Goal: Information Seeking & Learning: Learn about a topic

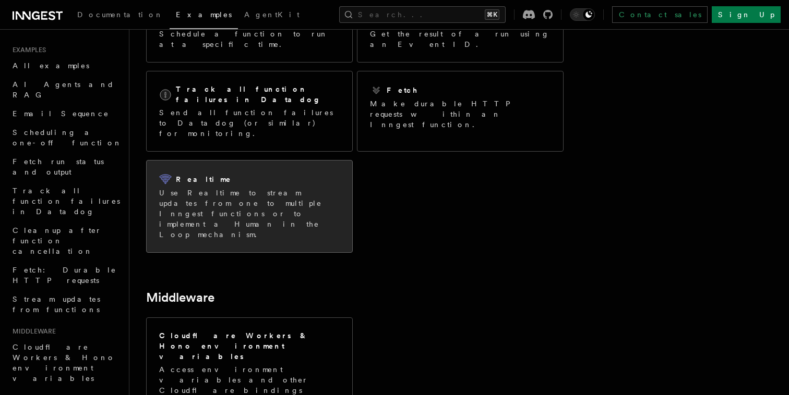
scroll to position [206, 0]
click at [281, 187] on p "Use Realtime to stream updates from one to multiple Inngest functions or to imp…" at bounding box center [249, 213] width 180 height 52
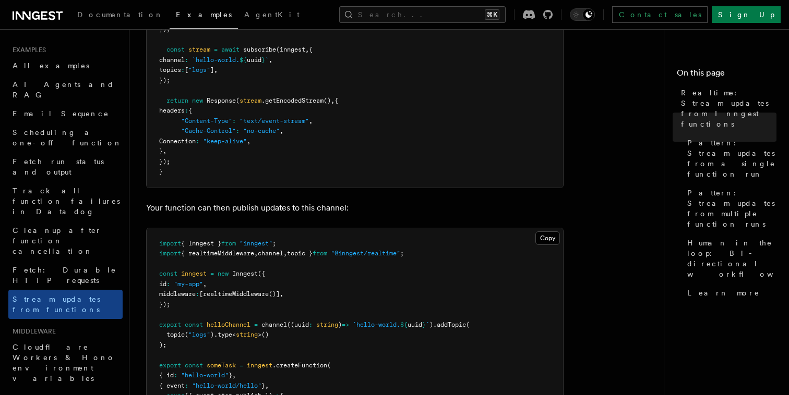
scroll to position [350, 0]
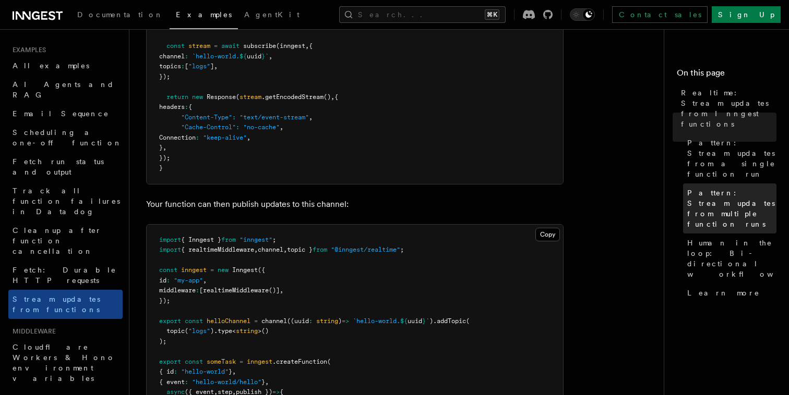
click at [720, 188] on span "Pattern: Stream updates from multiple function runs" at bounding box center [731, 209] width 89 height 42
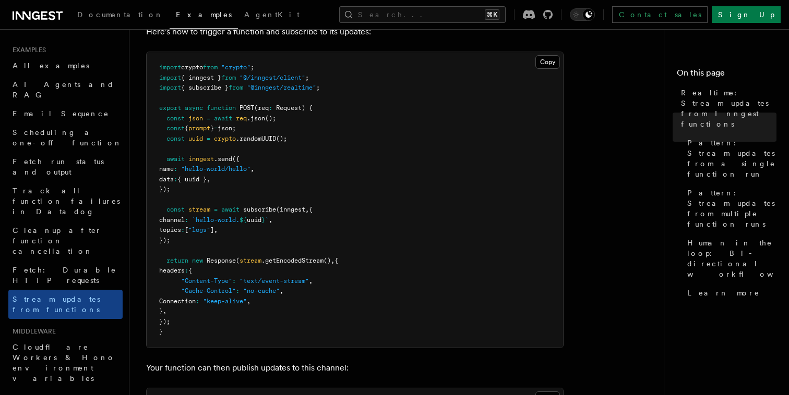
scroll to position [179, 0]
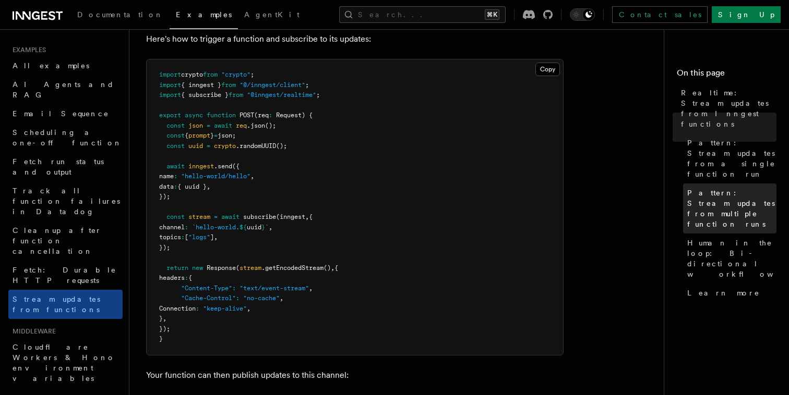
click at [713, 184] on link "Pattern: Stream updates from multiple function runs" at bounding box center [729, 209] width 93 height 50
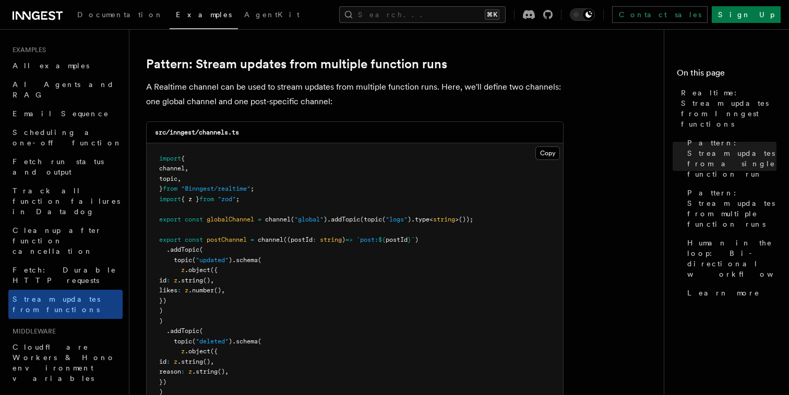
scroll to position [917, 0]
click at [56, 88] on span "AI Agents and RAG" at bounding box center [64, 89] width 102 height 19
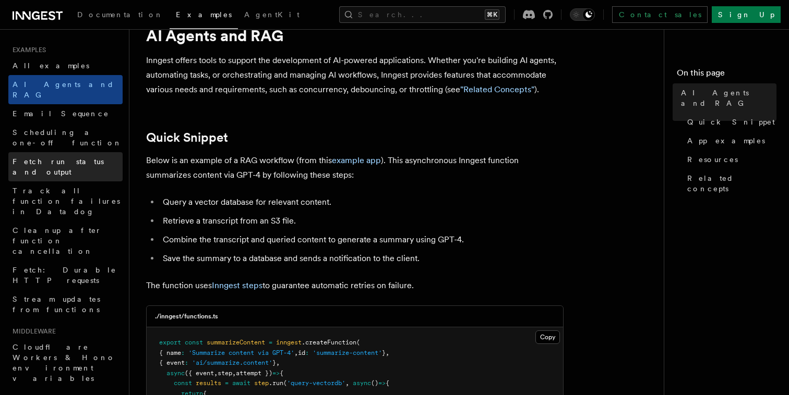
scroll to position [33, 0]
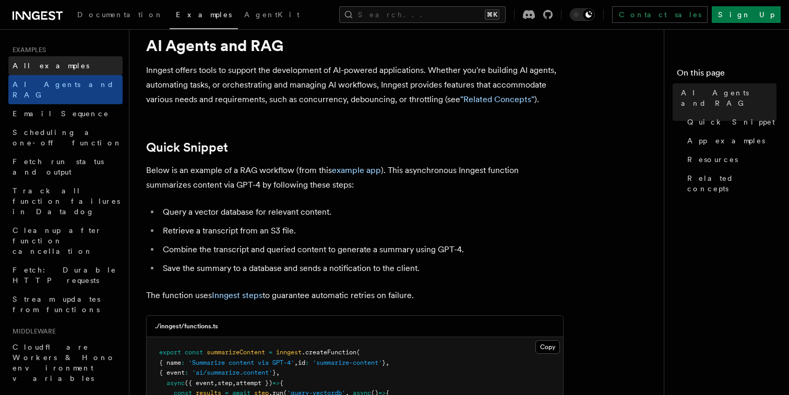
click at [74, 71] on link "All examples" at bounding box center [65, 65] width 114 height 19
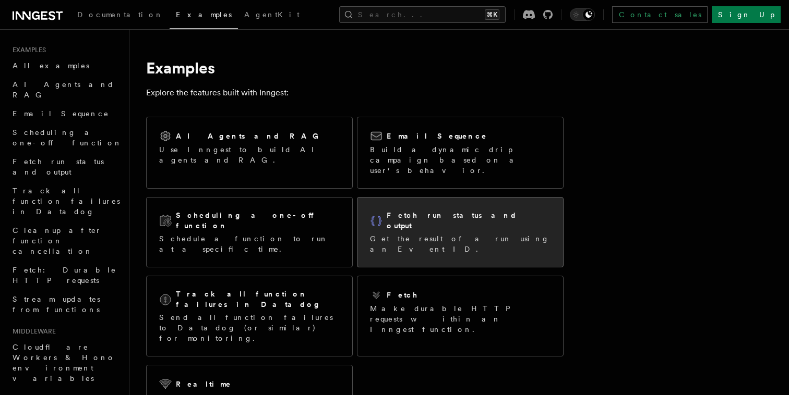
click at [424, 234] on p "Get the result of a run using an Event ID." at bounding box center [460, 244] width 180 height 21
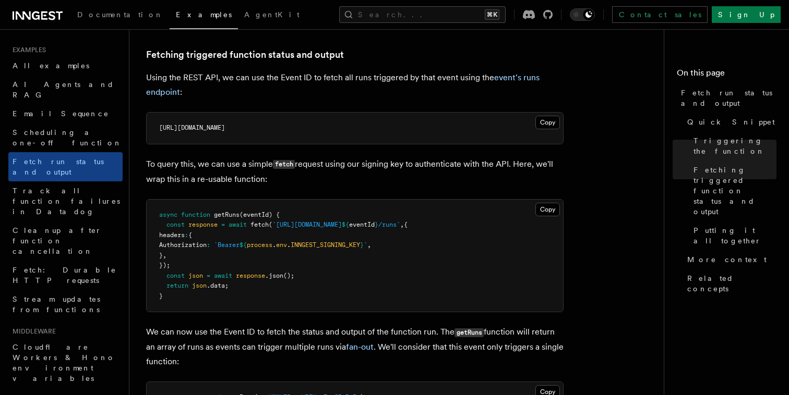
scroll to position [581, 0]
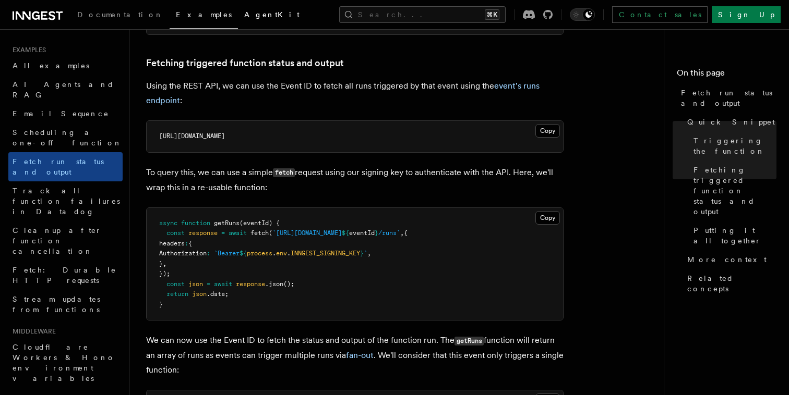
click at [238, 20] on link "AgentKit" at bounding box center [272, 15] width 68 height 25
